Goal: Task Accomplishment & Management: Use online tool/utility

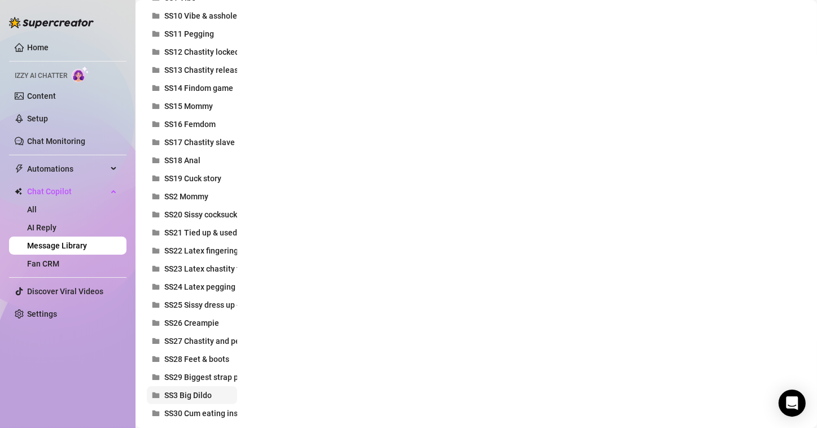
scroll to position [565, 0]
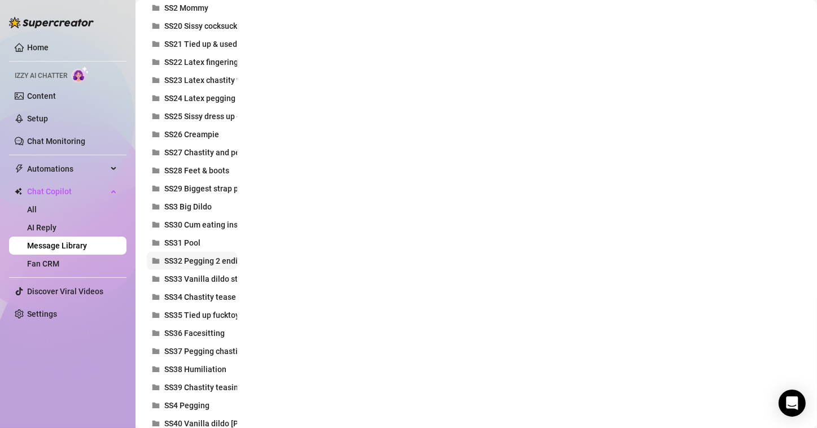
click at [220, 266] on button "SS32 Pegging 2 endings" at bounding box center [192, 261] width 90 height 18
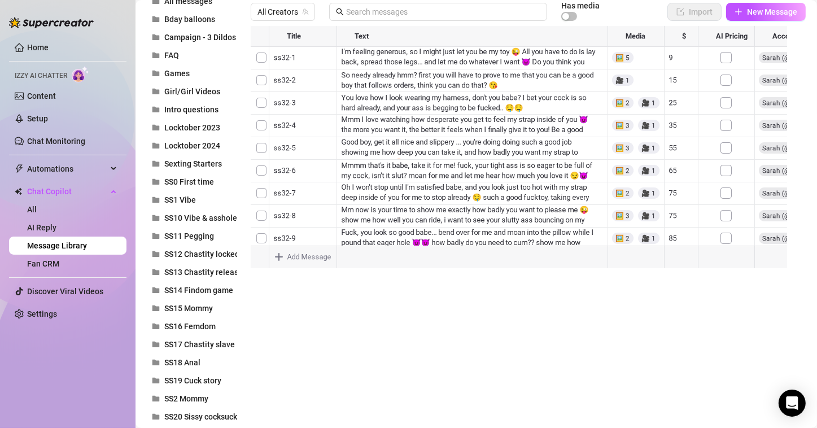
scroll to position [0, 0]
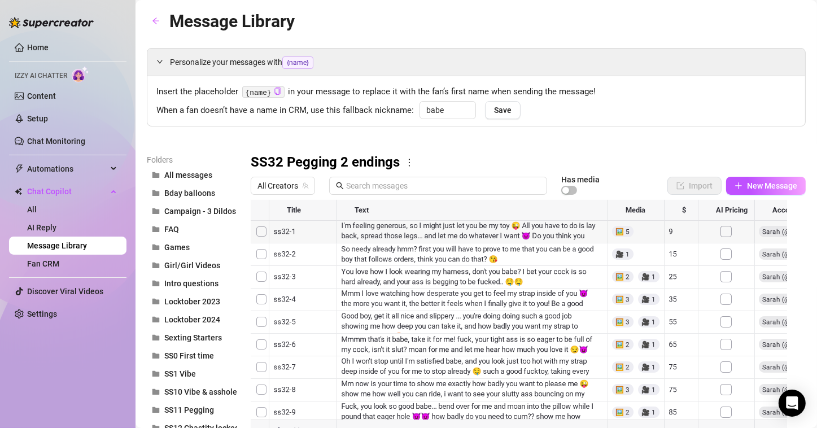
click at [420, 228] on div at bounding box center [524, 326] width 546 height 252
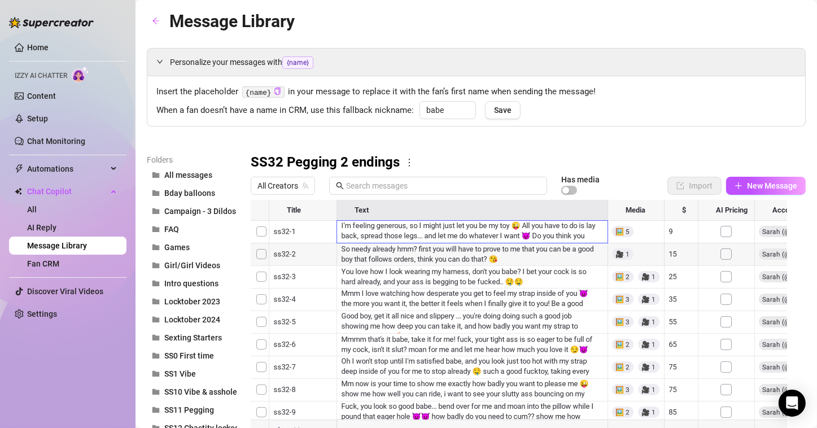
click at [415, 248] on div at bounding box center [524, 326] width 546 height 252
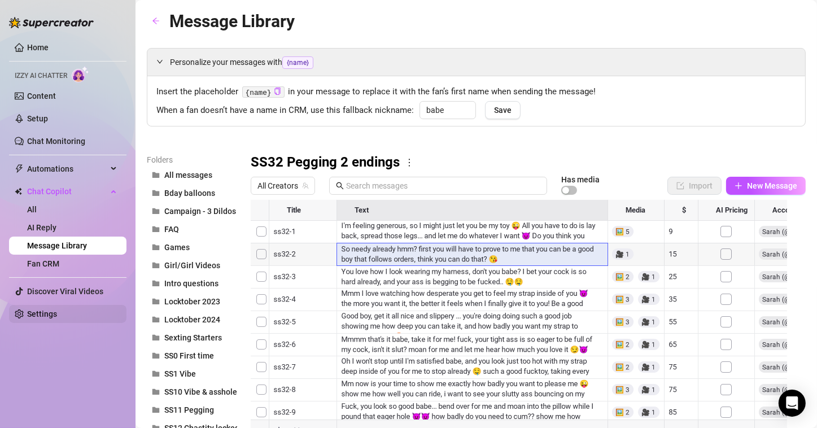
click at [35, 310] on link "Settings" at bounding box center [42, 314] width 30 height 9
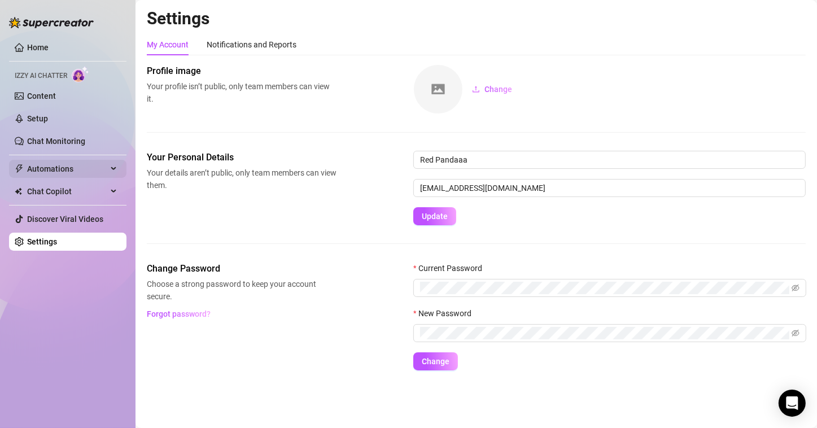
click at [55, 164] on span "Automations" at bounding box center [67, 169] width 80 height 18
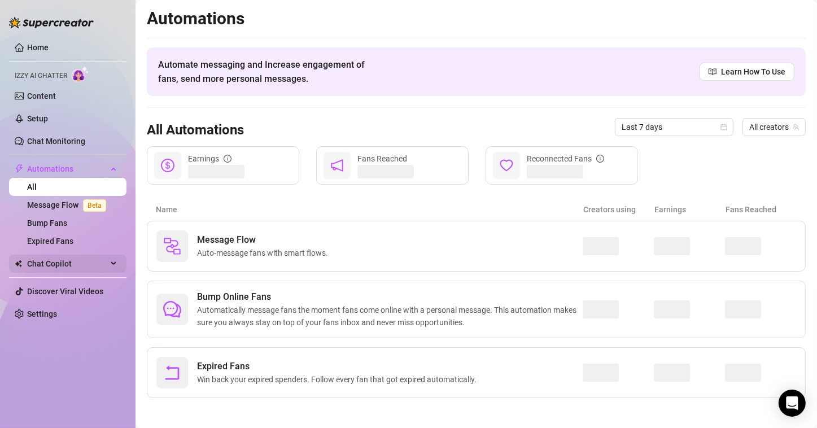
click at [82, 271] on span "Chat Copilot" at bounding box center [67, 264] width 80 height 18
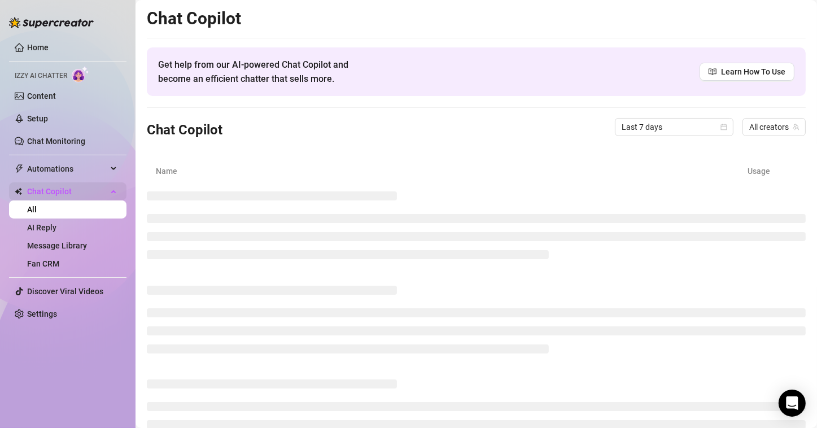
click at [87, 271] on li "Chat Copilot All AI Reply Message Library Fan CRM" at bounding box center [67, 227] width 117 height 90
click at [87, 246] on link "Message Library" at bounding box center [57, 245] width 60 height 9
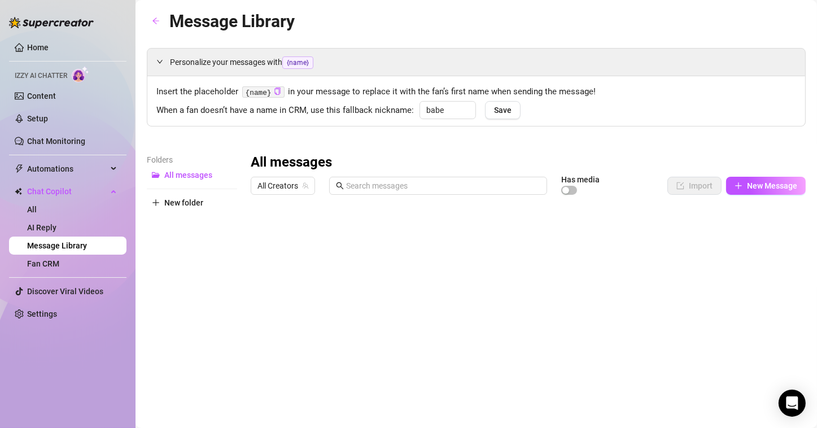
type input "babe"
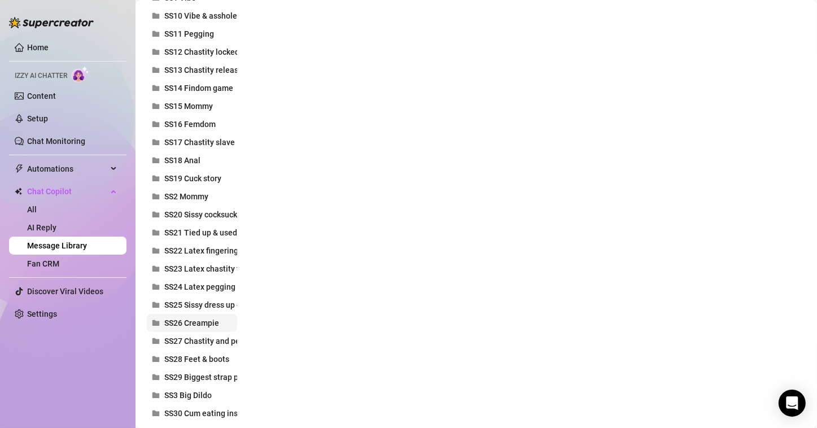
scroll to position [565, 0]
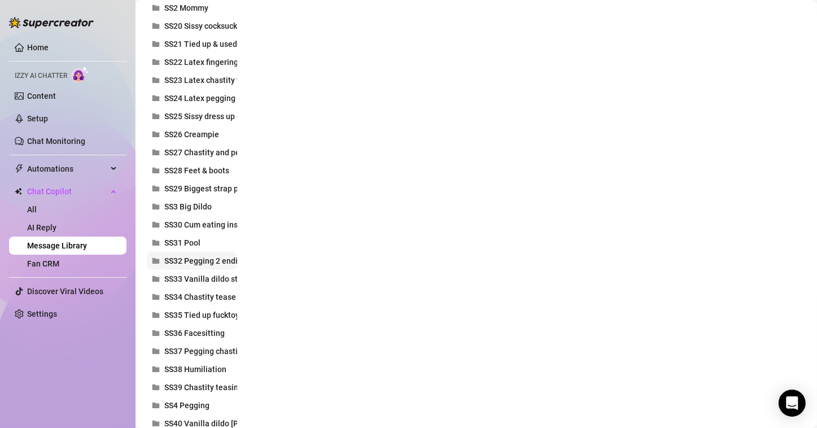
click at [204, 257] on span "SS32 Pegging 2 endings" at bounding box center [207, 260] width 86 height 9
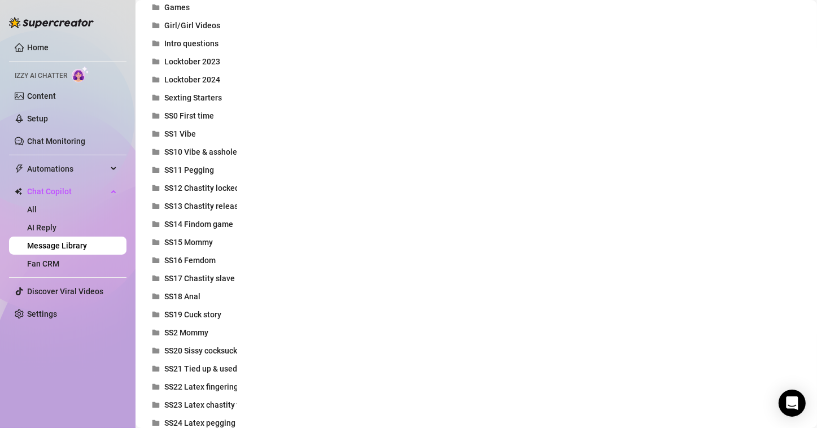
scroll to position [0, 0]
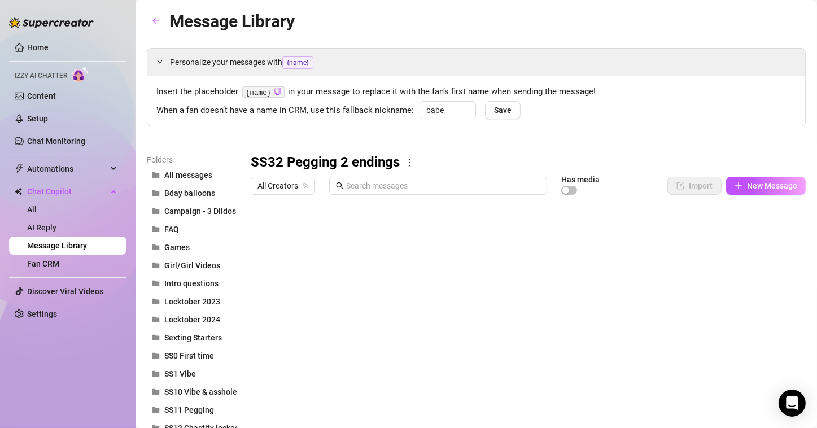
click at [473, 271] on div at bounding box center [524, 326] width 546 height 252
click at [523, 305] on div at bounding box center [524, 326] width 546 height 252
click at [519, 318] on div at bounding box center [524, 326] width 546 height 252
click at [501, 341] on div at bounding box center [524, 326] width 546 height 252
click at [501, 352] on div at bounding box center [524, 326] width 546 height 252
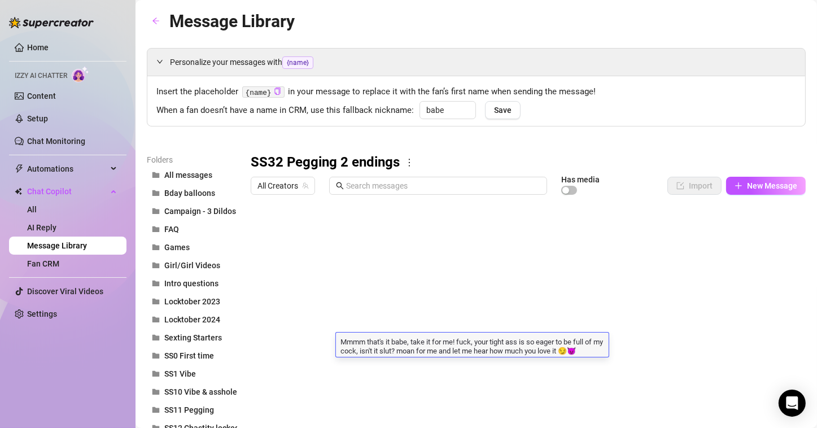
click at [492, 370] on div at bounding box center [524, 326] width 546 height 252
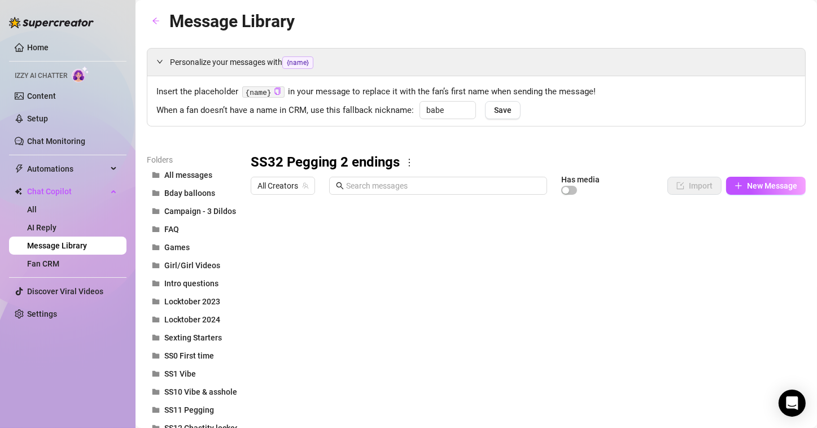
click at [507, 388] on div at bounding box center [524, 326] width 546 height 252
click at [510, 411] on div at bounding box center [524, 326] width 546 height 252
click at [542, 334] on div at bounding box center [524, 326] width 546 height 252
click at [530, 347] on div at bounding box center [524, 326] width 546 height 252
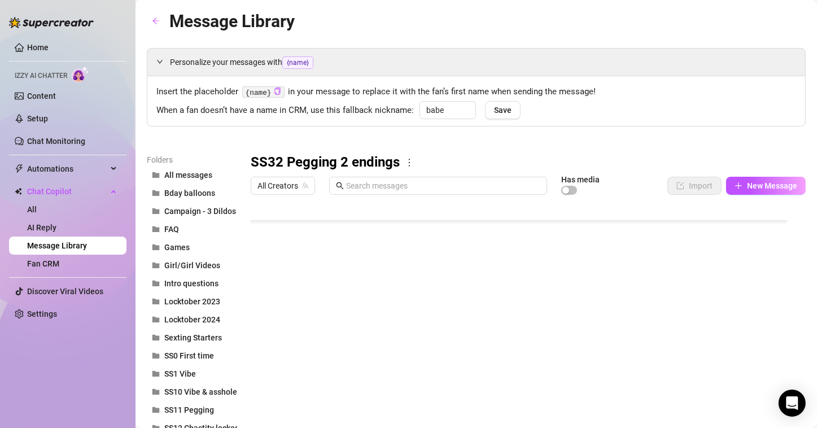
click at [519, 377] on div at bounding box center [524, 326] width 546 height 252
click at [471, 291] on div at bounding box center [524, 326] width 546 height 252
click at [445, 320] on div at bounding box center [524, 326] width 546 height 252
click at [506, 303] on div at bounding box center [524, 326] width 546 height 252
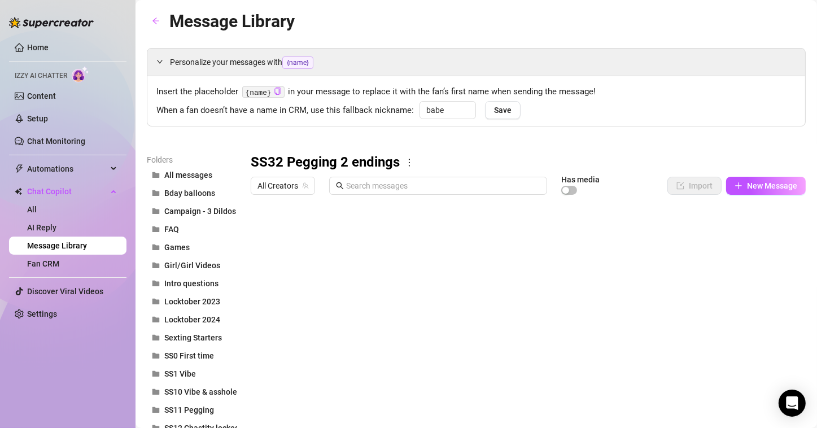
click at [445, 311] on div at bounding box center [524, 326] width 546 height 252
click at [511, 360] on div at bounding box center [524, 326] width 546 height 252
click at [463, 344] on div at bounding box center [524, 326] width 546 height 252
click at [497, 363] on div at bounding box center [524, 326] width 546 height 252
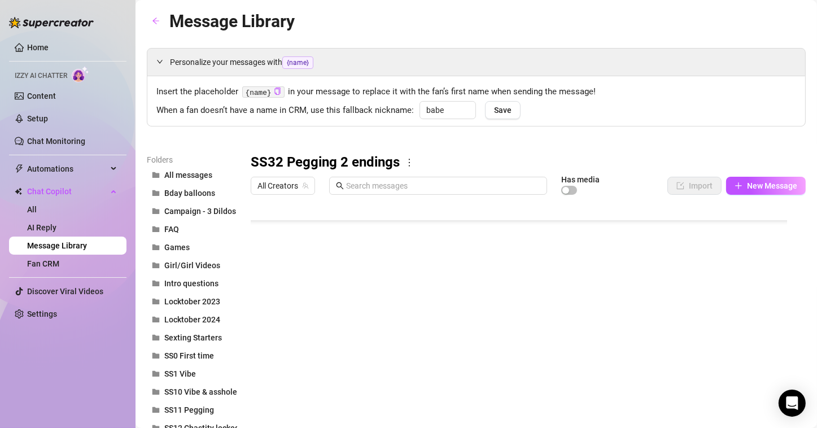
click at [562, 298] on div at bounding box center [524, 326] width 546 height 252
click at [504, 332] on div at bounding box center [524, 326] width 546 height 252
